Goal: Check status

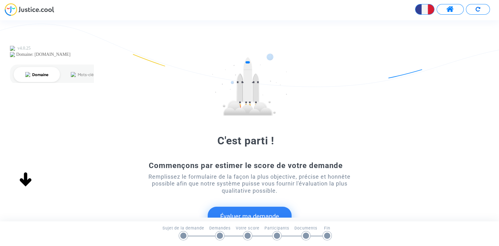
click at [448, 12] on span at bounding box center [450, 9] width 8 height 8
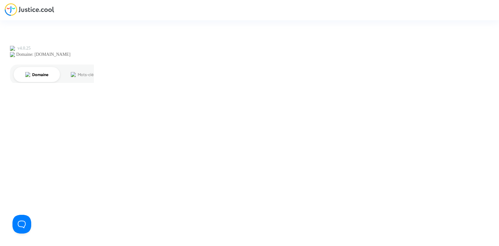
type input "joyce@pitcher-avocat.fr"
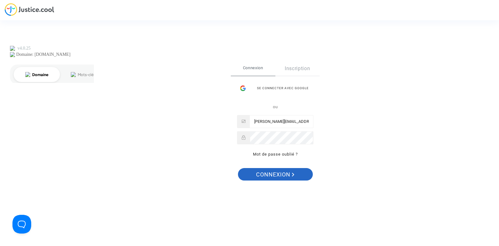
click at [266, 178] on span "Connexion" at bounding box center [275, 174] width 38 height 13
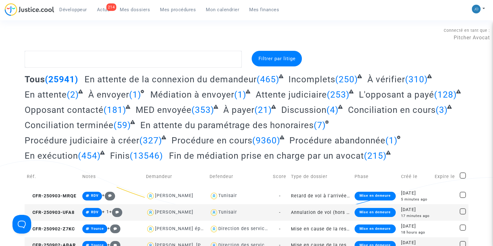
click at [226, 12] on span "Mon calendrier" at bounding box center [222, 10] width 33 height 6
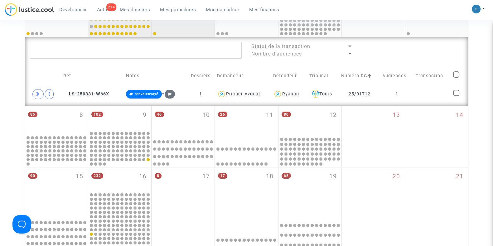
scroll to position [185, 0]
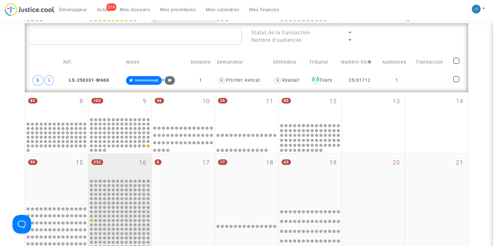
click at [133, 175] on div "232 16" at bounding box center [119, 166] width 63 height 24
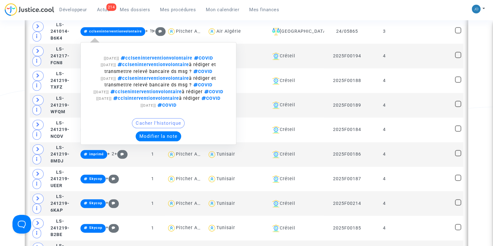
scroll to position [896, 0]
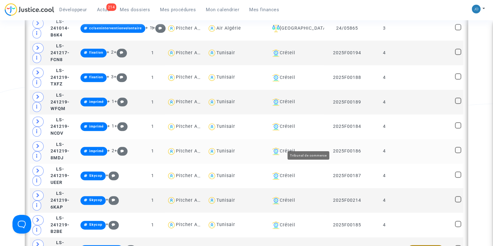
click at [306, 147] on div "Créteil" at bounding box center [296, 150] width 52 height 7
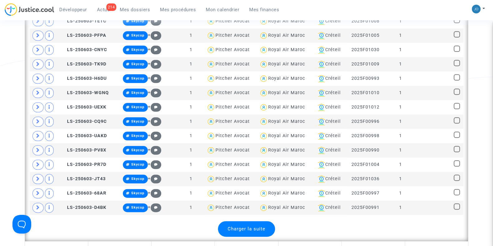
scroll to position [931, 0]
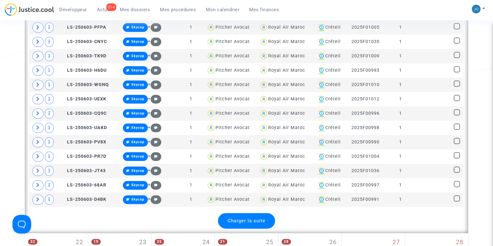
click at [252, 213] on div "Charger la suite" at bounding box center [246, 221] width 57 height 16
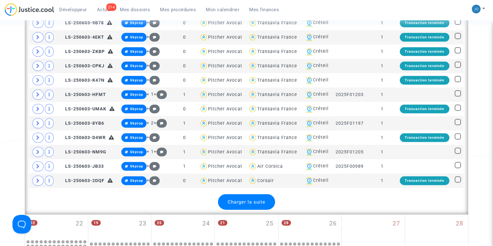
scroll to position [1667, 0]
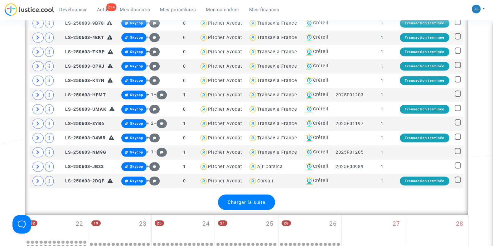
click at [249, 200] on span "Charger la suite" at bounding box center [247, 203] width 38 height 6
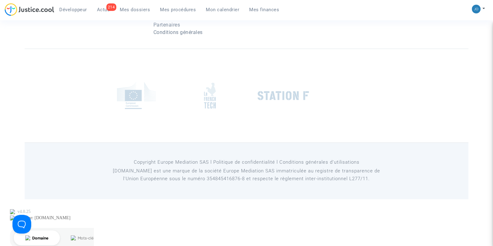
scroll to position [3957, 0]
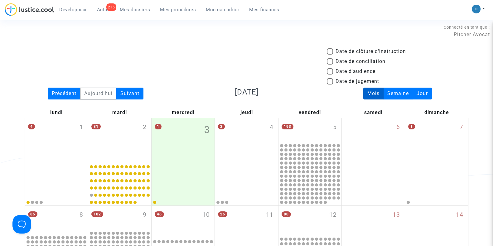
scroll to position [0, 0]
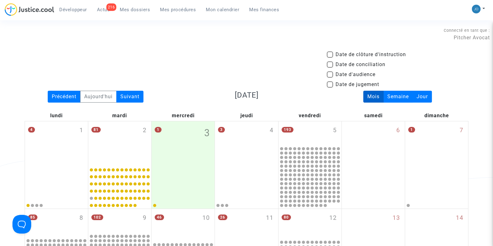
click at [220, 74] on div "Date de clôture d'instruction Date de conciliation Date d'audience Date de juge…" at bounding box center [246, 71] width 453 height 40
click at [309, 36] on div "Connecté en tant que : Pitcher Avocat" at bounding box center [245, 33] width 490 height 15
click at [276, 59] on div "Date de clôture d'instruction Date de conciliation Date d'audience Date de juge…" at bounding box center [246, 71] width 453 height 40
